Goal: Task Accomplishment & Management: Use online tool/utility

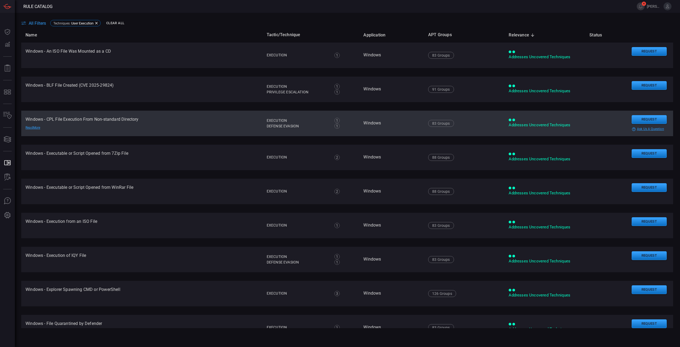
scroll to position [53, 0]
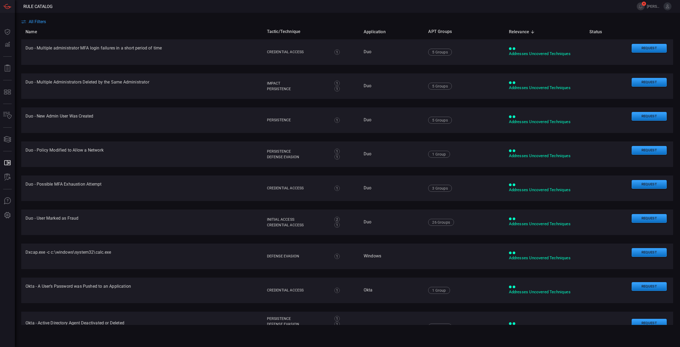
click at [150, 27] on th "Name" at bounding box center [142, 31] width 242 height 15
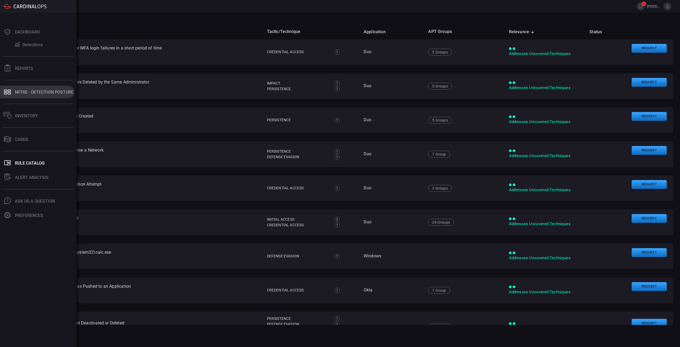
click at [41, 91] on div "MITRE - Detection Posture" at bounding box center [44, 92] width 58 height 5
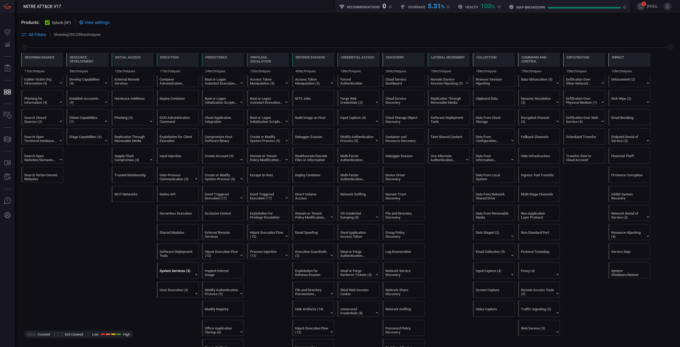
click at [176, 271] on div "System Services (3)" at bounding box center [176, 273] width 33 height 8
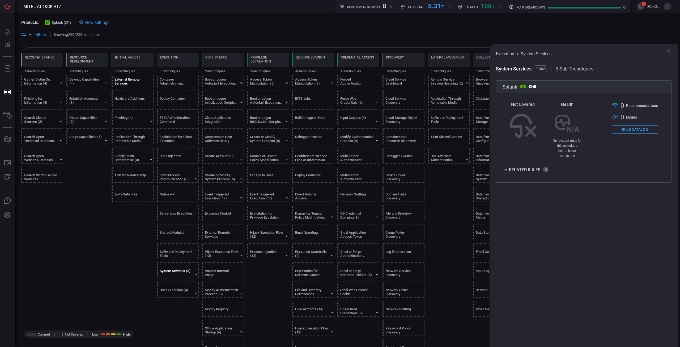
scroll to position [0, 0]
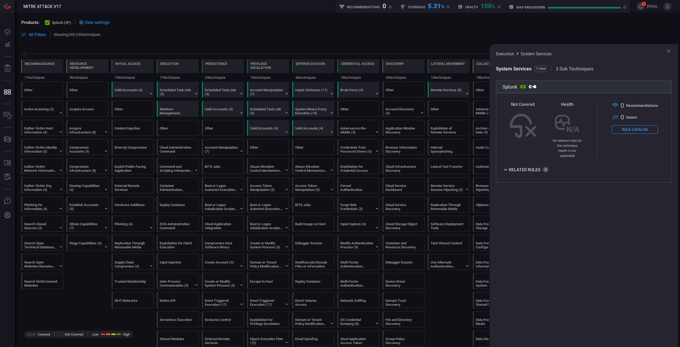
click at [81, 247] on div "Stage Capabilities (6)" at bounding box center [85, 245] width 33 height 8
click at [633, 128] on button "Rule Catalog" at bounding box center [635, 129] width 46 height 9
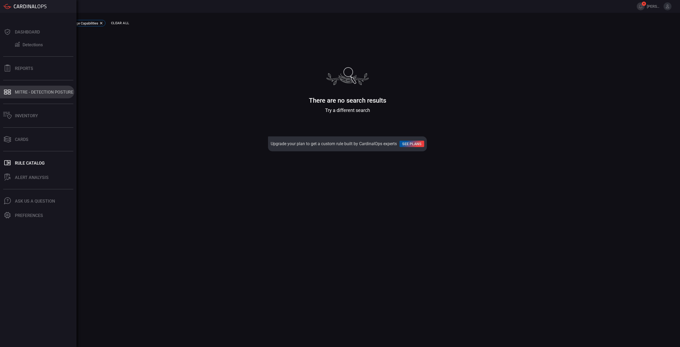
click at [24, 92] on div "MITRE - Detection Posture" at bounding box center [44, 92] width 58 height 5
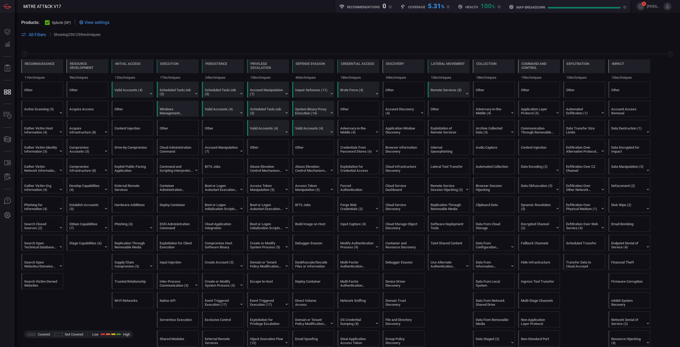
click at [95, 223] on div "Obtain Capabilities (7)" at bounding box center [85, 226] width 33 height 8
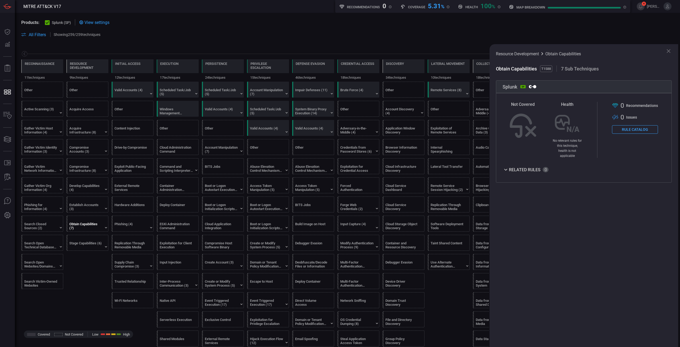
click at [639, 134] on div ".st0{fill-rule:evenodd;clip-rule:evenodd;fill:url(#suggest_mitre);} 0 Recommend…" at bounding box center [635, 130] width 46 height 56
click at [644, 131] on button "Rule Catalog" at bounding box center [635, 129] width 46 height 9
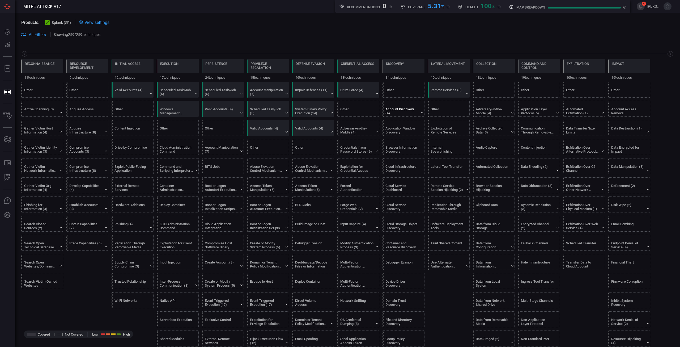
click at [419, 112] on div "Account Discovery (4)" at bounding box center [405, 108] width 42 height 15
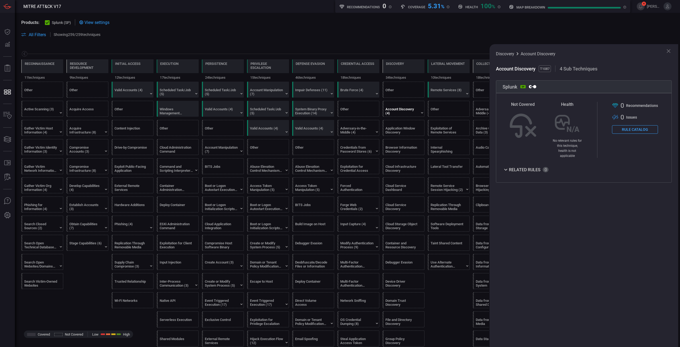
click at [634, 131] on button "Rule Catalog" at bounding box center [635, 129] width 46 height 9
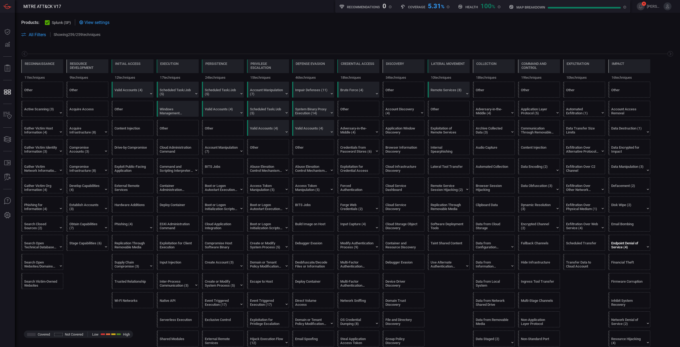
click at [631, 245] on div "Endpoint Denial of Service (4)" at bounding box center [628, 245] width 33 height 8
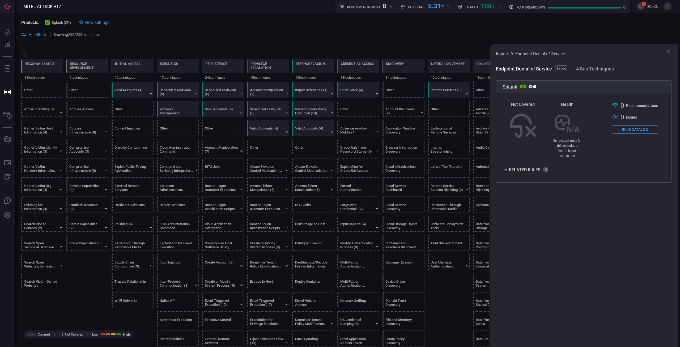
click at [645, 130] on button "Rule Catalog" at bounding box center [635, 129] width 46 height 9
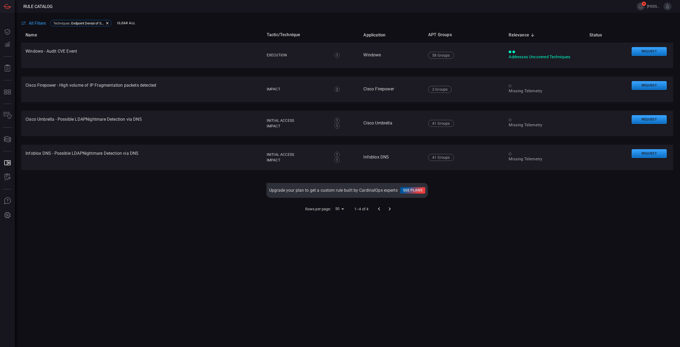
click at [121, 237] on div "Name Tactic/Technique Application APT Groups Relevance sorted descending Status…" at bounding box center [347, 177] width 652 height 301
click at [275, 225] on div "Name Tactic/Technique Application APT Groups Relevance sorted descending Status…" at bounding box center [347, 177] width 652 height 301
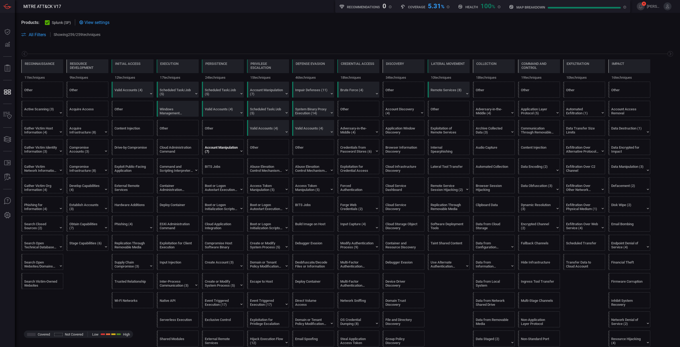
click at [225, 151] on div "Account Manipulation (7)" at bounding box center [221, 149] width 33 height 8
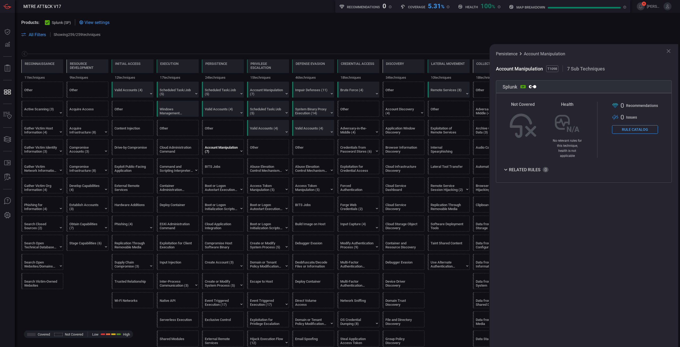
click at [645, 131] on button "Rule Catalog" at bounding box center [635, 129] width 46 height 9
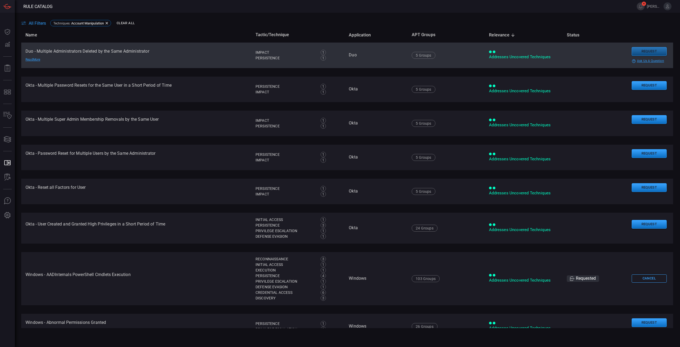
click at [647, 53] on button "Request" at bounding box center [649, 51] width 35 height 9
click at [622, 57] on button "Continue" at bounding box center [621, 59] width 35 height 8
click at [655, 7] on span "[PERSON_NAME].[PERSON_NAME]" at bounding box center [654, 6] width 15 height 4
click at [674, 6] on span at bounding box center [676, 6] width 9 height 13
click at [669, 7] on icon at bounding box center [668, 6] width 5 height 5
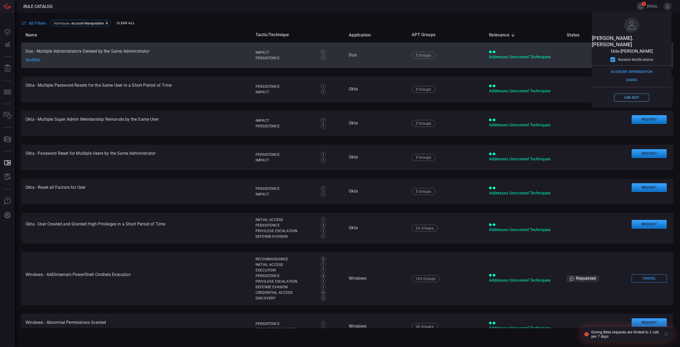
click at [640, 94] on button "Log out" at bounding box center [631, 98] width 35 height 8
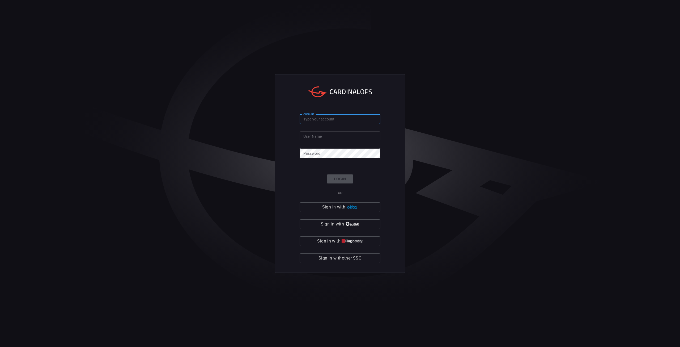
click at [332, 116] on input "Account" at bounding box center [340, 119] width 81 height 10
click at [329, 122] on input "Account" at bounding box center [340, 119] width 81 height 10
click at [329, 121] on input "Account" at bounding box center [340, 119] width 81 height 10
click at [332, 119] on input "Account" at bounding box center [340, 119] width 81 height 10
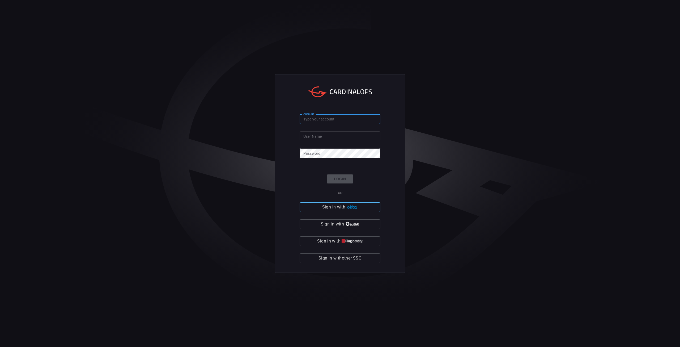
click at [346, 208] on button "Sign in with" at bounding box center [340, 207] width 81 height 10
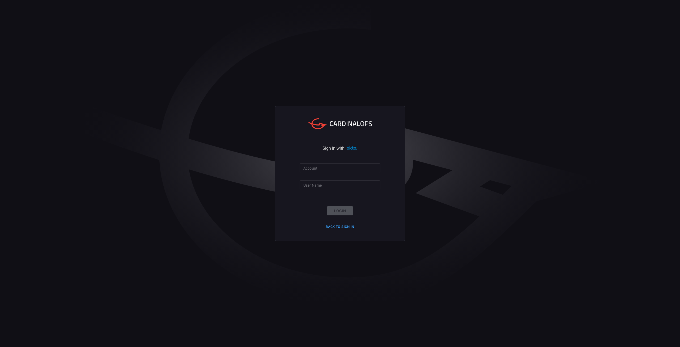
click at [318, 170] on input "Account" at bounding box center [340, 168] width 81 height 10
type input "ucla-anderson"
type input "[PERSON_NAME].[PERSON_NAME]"
click button "Login" at bounding box center [340, 210] width 27 height 9
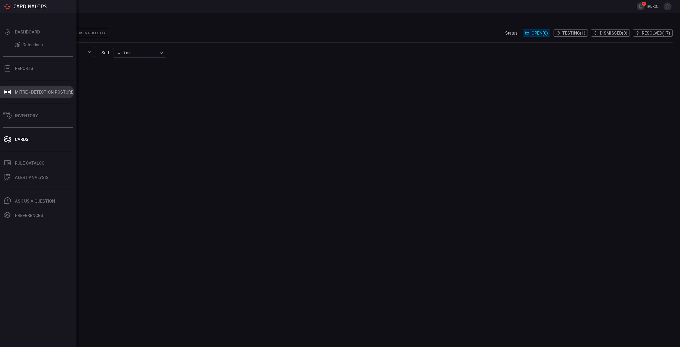
click at [49, 97] on button "MITRE - Detection Posture" at bounding box center [37, 92] width 74 height 13
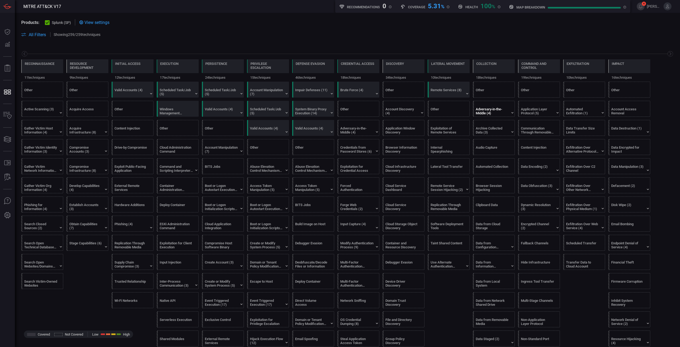
click at [499, 111] on div "Adversary-in-the-Middle (4)" at bounding box center [492, 111] width 33 height 8
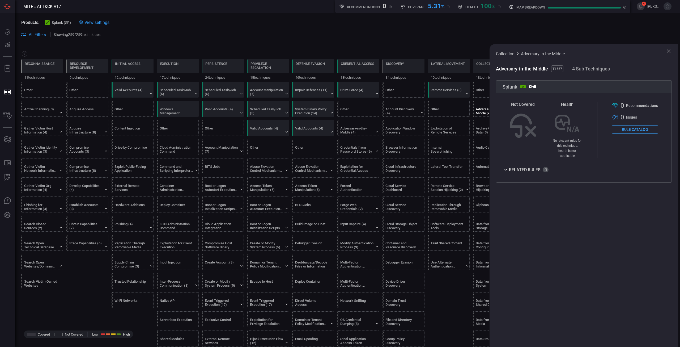
click at [631, 130] on button "Rule Catalog" at bounding box center [635, 129] width 46 height 9
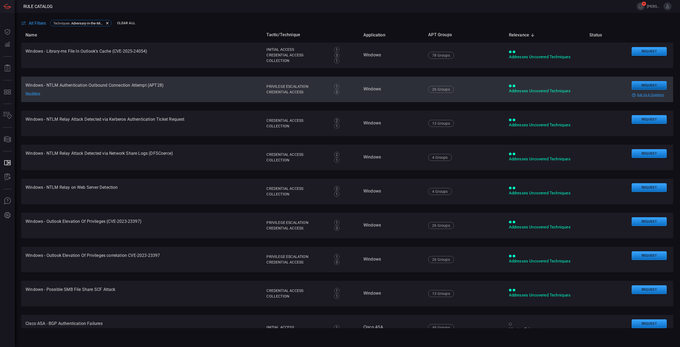
click at [651, 85] on button "Request" at bounding box center [649, 85] width 35 height 9
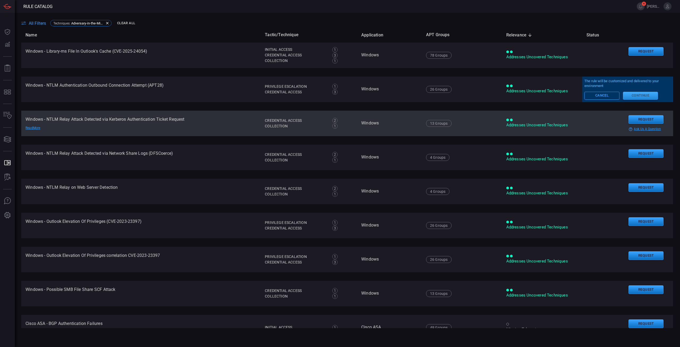
drag, startPoint x: 637, startPoint y: 97, endPoint x: 589, endPoint y: 126, distance: 55.6
click at [581, 129] on tbody "Windows - Library-ms File In Outlook's Cache (CVE-2025-24054) Read More Initial…" at bounding box center [347, 298] width 652 height 510
click at [644, 118] on button "Request" at bounding box center [646, 119] width 35 height 9
click at [641, 130] on button "Continue" at bounding box center [640, 130] width 35 height 8
